Goal: Task Accomplishment & Management: Manage account settings

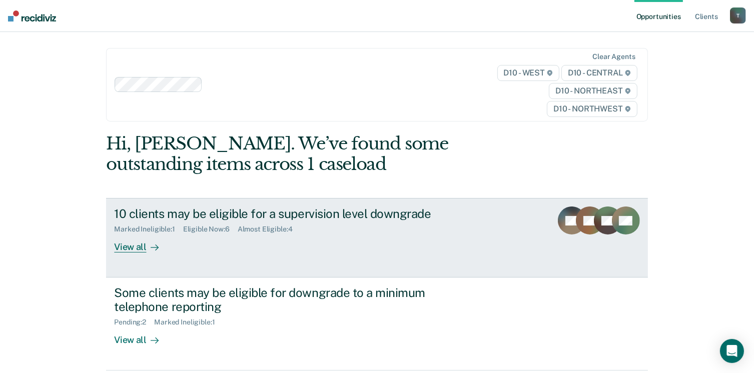
click at [128, 251] on div "View all" at bounding box center [142, 244] width 56 height 20
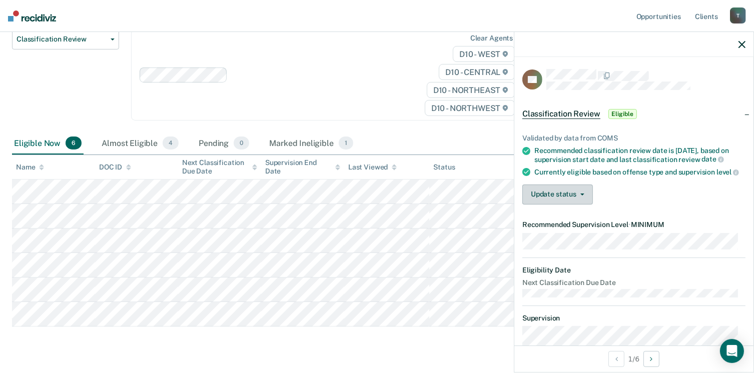
click at [582, 202] on button "Update status" at bounding box center [557, 195] width 71 height 20
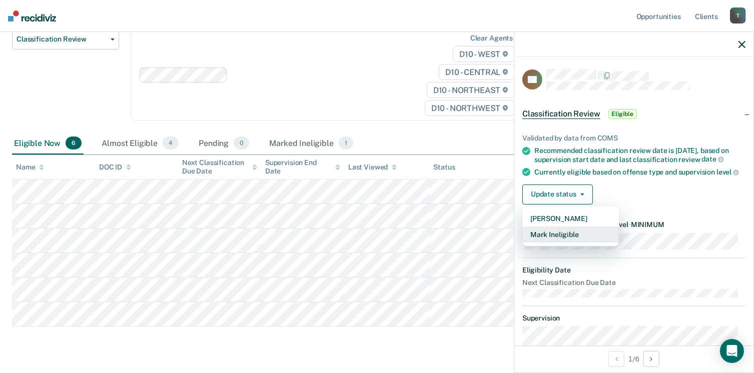
click at [569, 239] on button "Mark Ineligible" at bounding box center [570, 235] width 97 height 16
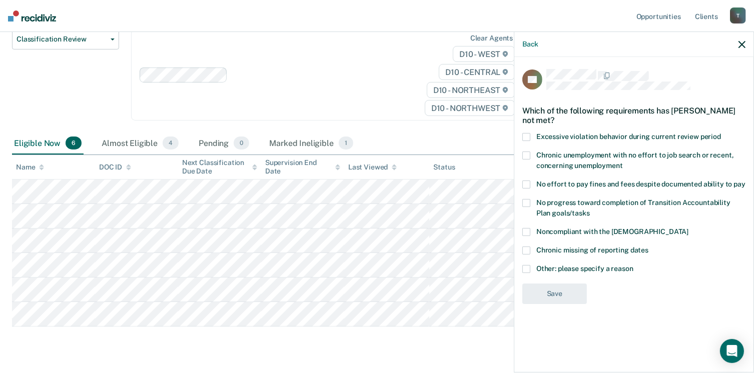
click at [527, 182] on span at bounding box center [526, 185] width 8 height 8
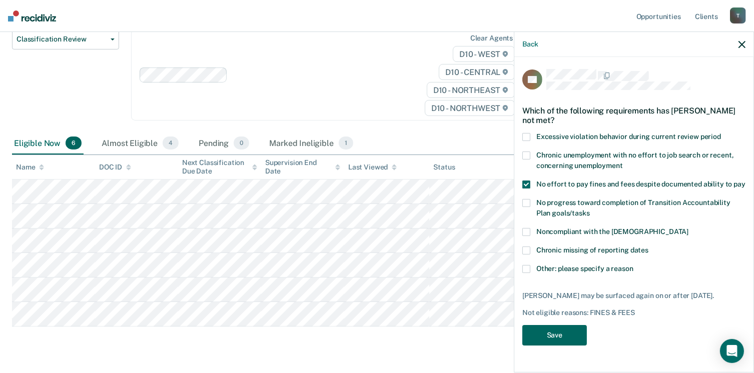
click at [544, 333] on button "Save" at bounding box center [554, 335] width 65 height 21
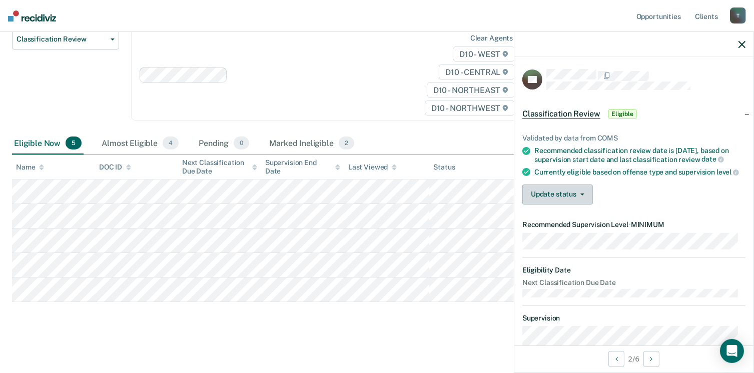
click at [571, 205] on button "Update status" at bounding box center [557, 195] width 71 height 20
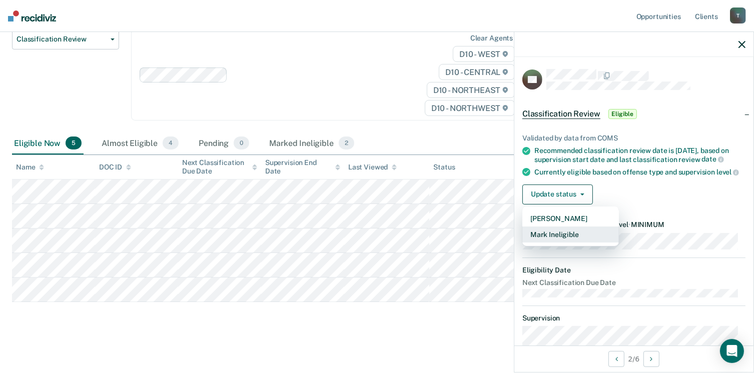
click at [568, 239] on button "Mark Ineligible" at bounding box center [570, 235] width 97 height 16
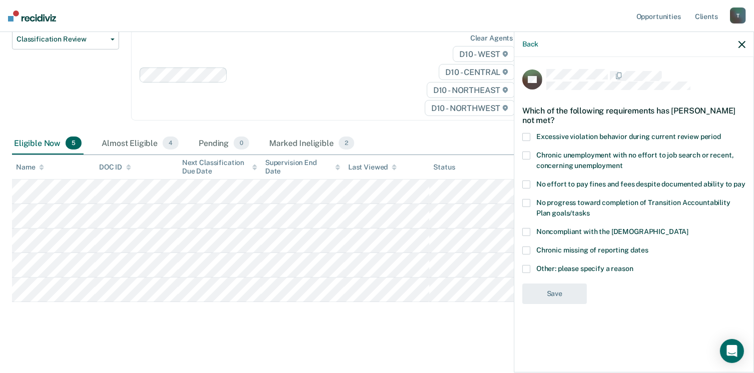
click at [535, 181] on label "No effort to pay fines and fees despite documented ability to pay" at bounding box center [633, 186] width 223 height 11
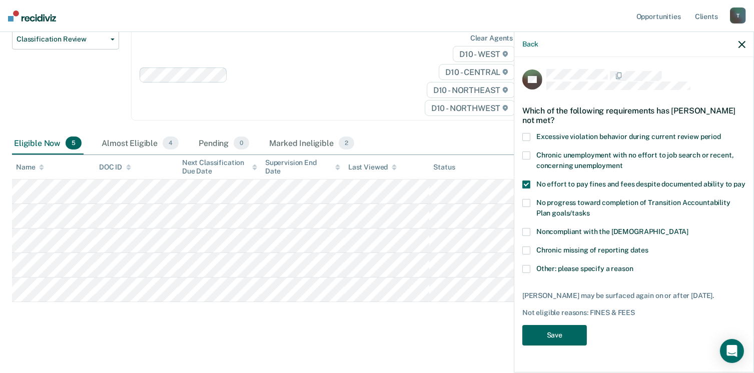
click at [556, 344] on button "Save" at bounding box center [554, 335] width 65 height 21
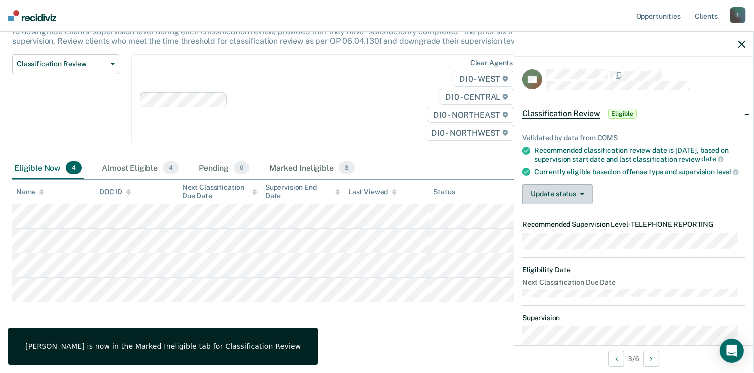
click at [562, 198] on button "Update status" at bounding box center [557, 195] width 71 height 20
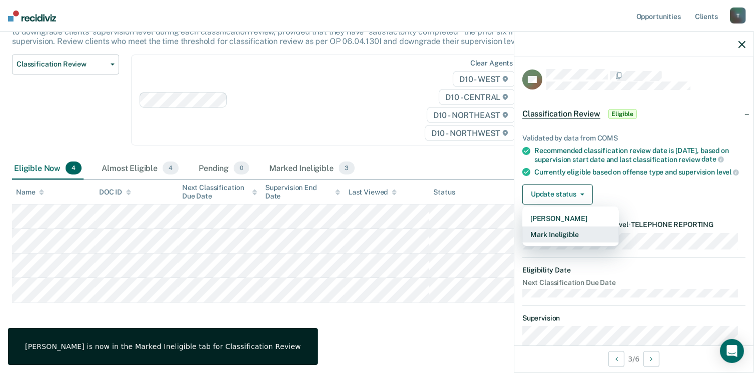
click at [556, 240] on button "Mark Ineligible" at bounding box center [570, 235] width 97 height 16
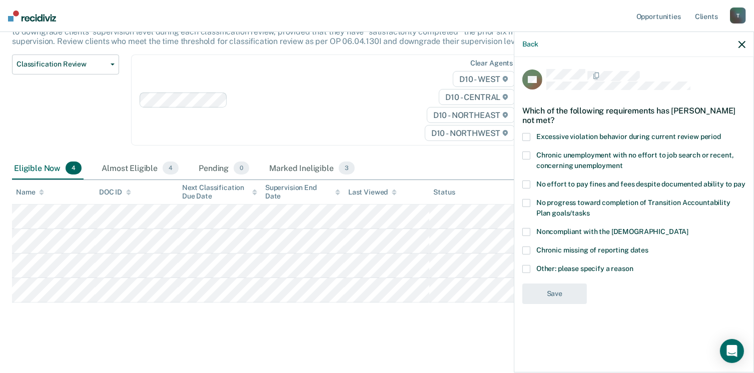
click at [524, 181] on span at bounding box center [526, 185] width 8 height 8
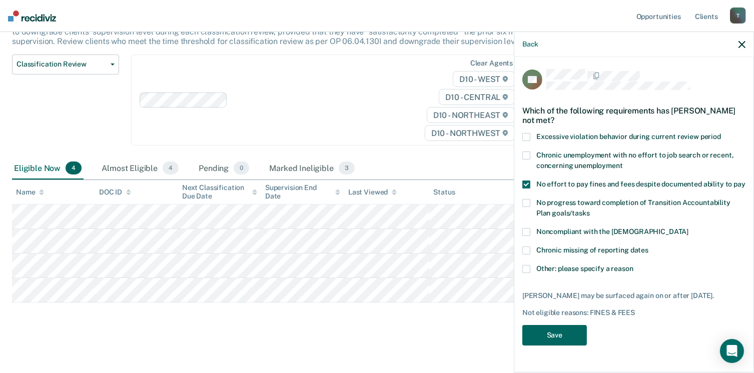
click at [550, 329] on button "Save" at bounding box center [554, 335] width 65 height 21
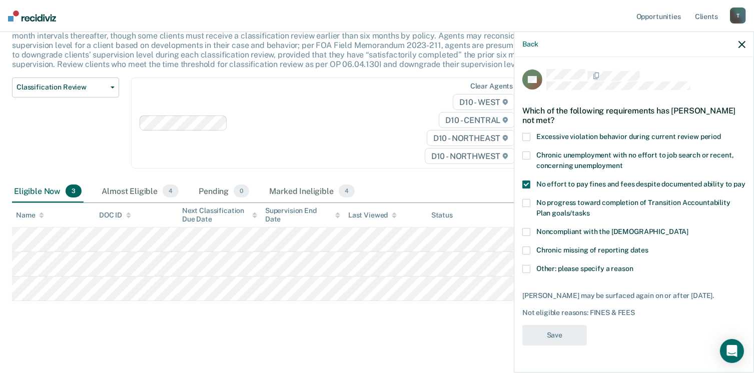
scroll to position [75, 0]
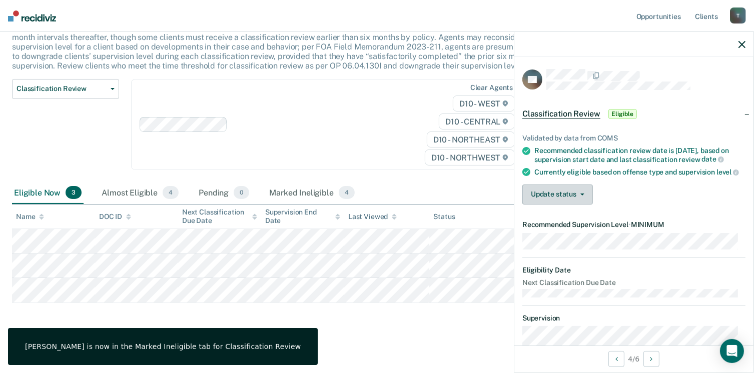
click at [559, 205] on button "Update status" at bounding box center [557, 195] width 71 height 20
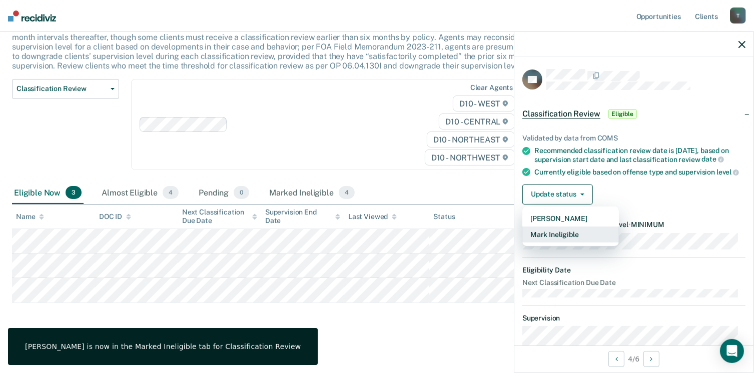
click at [547, 238] on button "Mark Ineligible" at bounding box center [570, 235] width 97 height 16
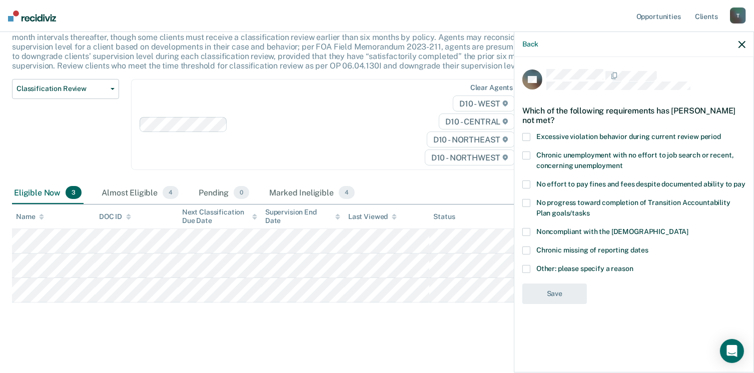
click at [527, 184] on span at bounding box center [526, 185] width 8 height 8
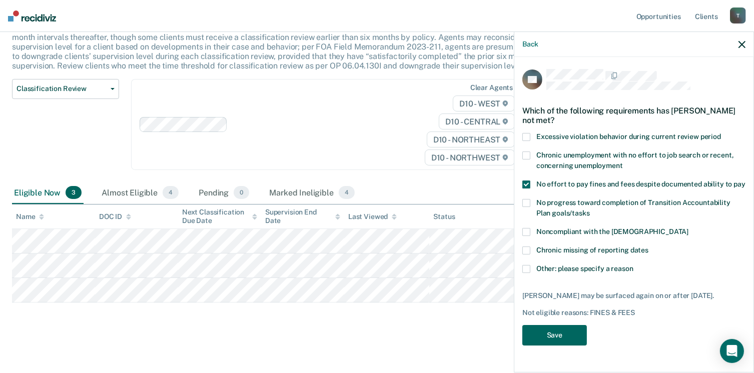
click at [549, 338] on button "Save" at bounding box center [554, 335] width 65 height 21
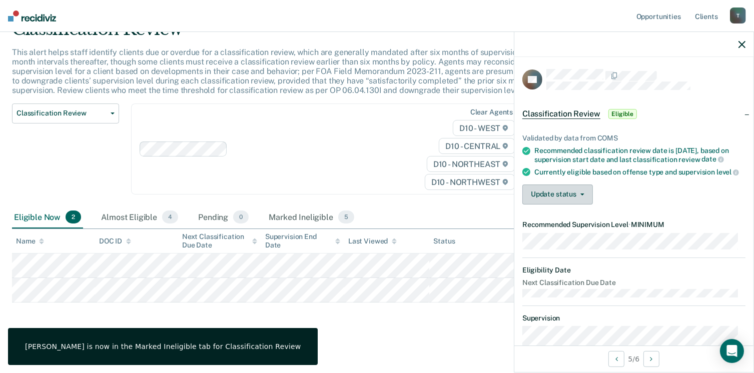
click at [548, 205] on button "Update status" at bounding box center [557, 195] width 71 height 20
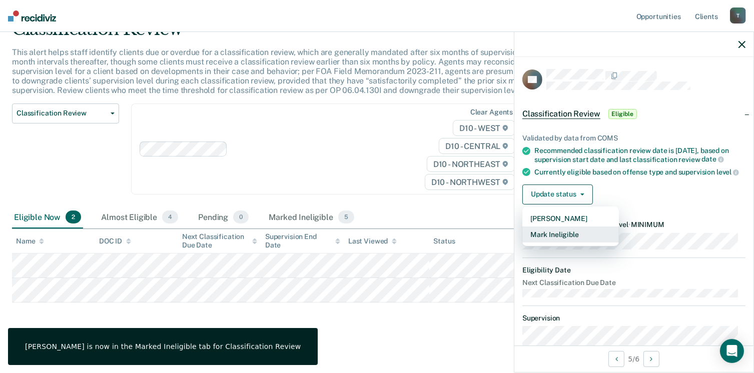
click at [553, 243] on button "Mark Ineligible" at bounding box center [570, 235] width 97 height 16
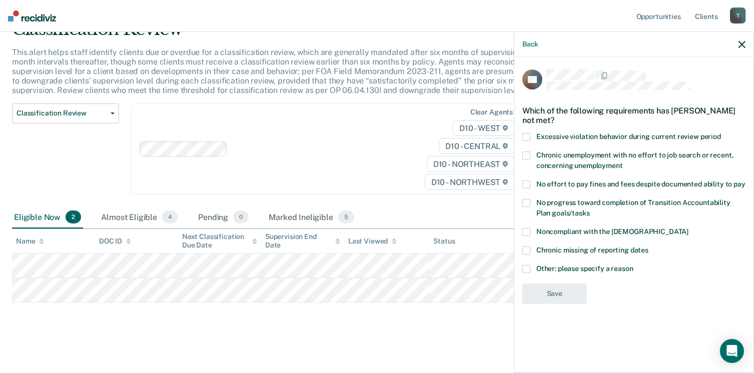
click at [525, 181] on span at bounding box center [526, 185] width 8 height 8
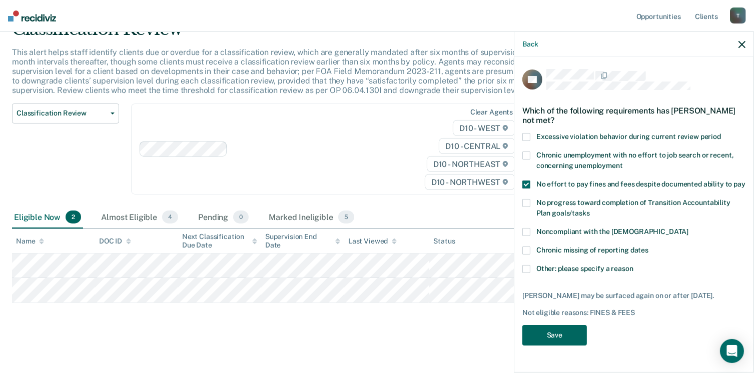
click at [547, 331] on button "Save" at bounding box center [554, 335] width 65 height 21
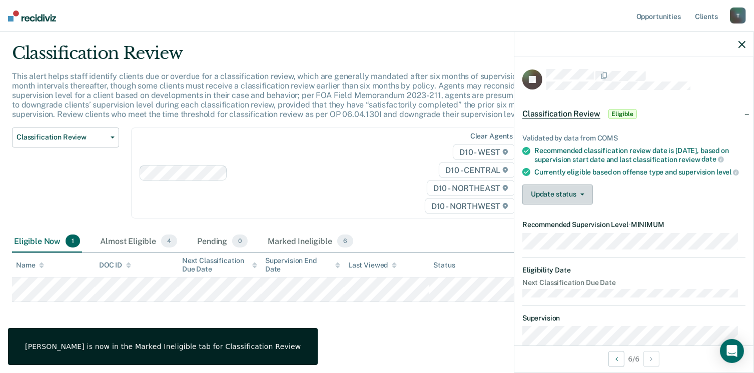
click at [554, 205] on button "Update status" at bounding box center [557, 195] width 71 height 20
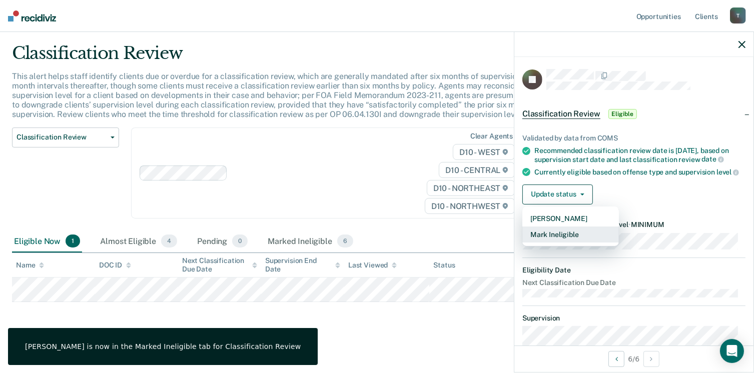
click at [554, 243] on button "Mark Ineligible" at bounding box center [570, 235] width 97 height 16
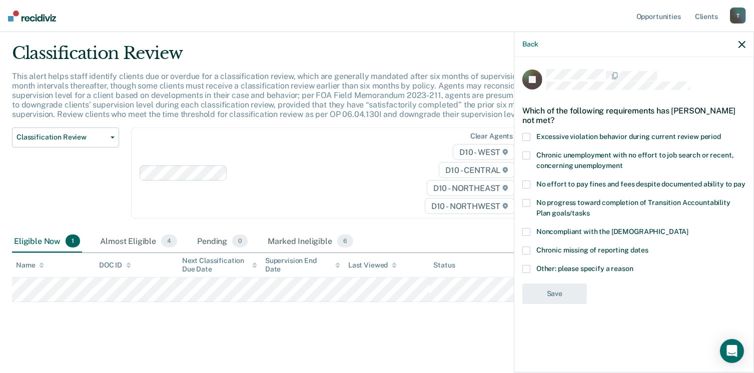
click at [525, 187] on span at bounding box center [526, 185] width 8 height 8
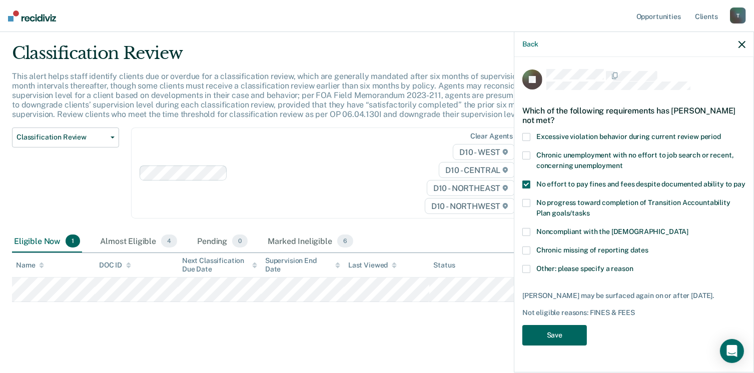
click at [548, 328] on button "Save" at bounding box center [554, 335] width 65 height 21
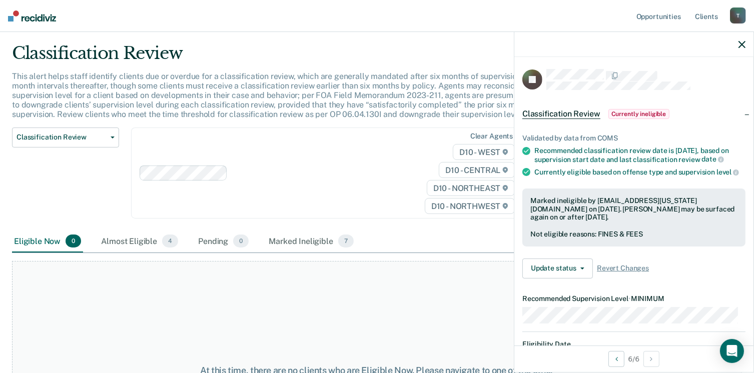
click at [29, 22] on nav "Opportunities Client s [EMAIL_ADDRESS][US_STATE][DOMAIN_NAME] T Profile How it …" at bounding box center [377, 16] width 754 height 32
click at [747, 43] on div at bounding box center [633, 44] width 239 height 25
click at [743, 43] on icon "button" at bounding box center [741, 44] width 7 height 7
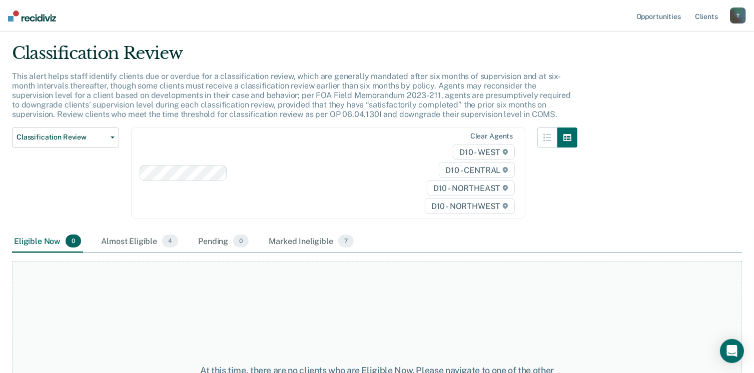
click at [738, 11] on div "T" at bounding box center [738, 16] width 16 height 16
click at [678, 40] on link "Profile" at bounding box center [697, 41] width 81 height 9
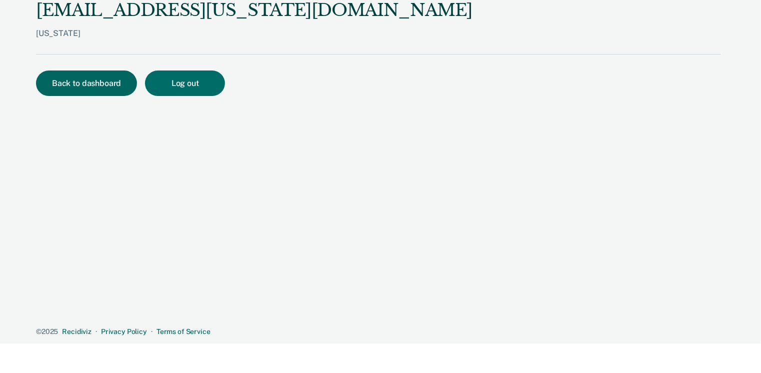
click at [66, 87] on button "Back to dashboard" at bounding box center [86, 84] width 101 height 26
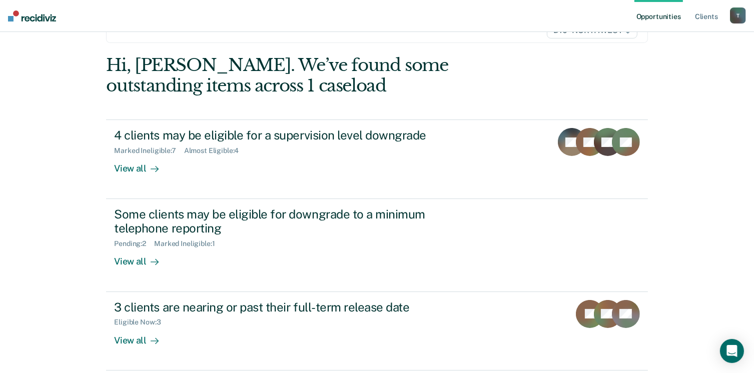
scroll to position [83, 0]
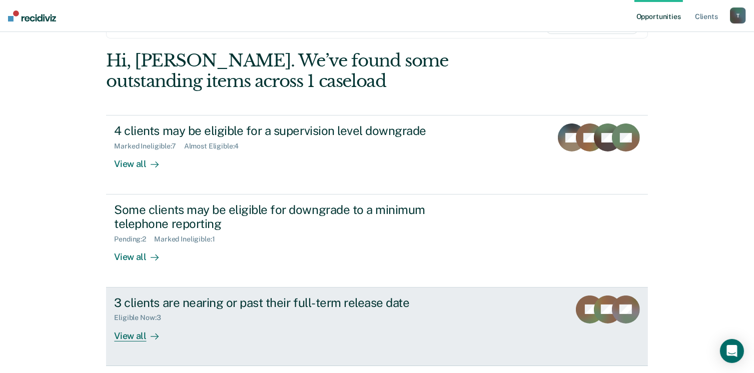
click at [123, 337] on div "View all" at bounding box center [142, 332] width 56 height 20
